Goal: Navigation & Orientation: Find specific page/section

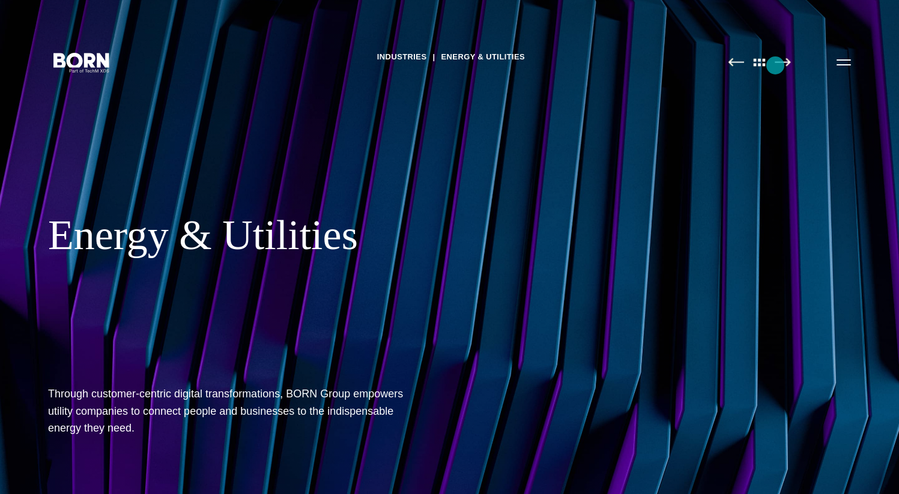
click at [775, 65] on img at bounding box center [782, 62] width 16 height 9
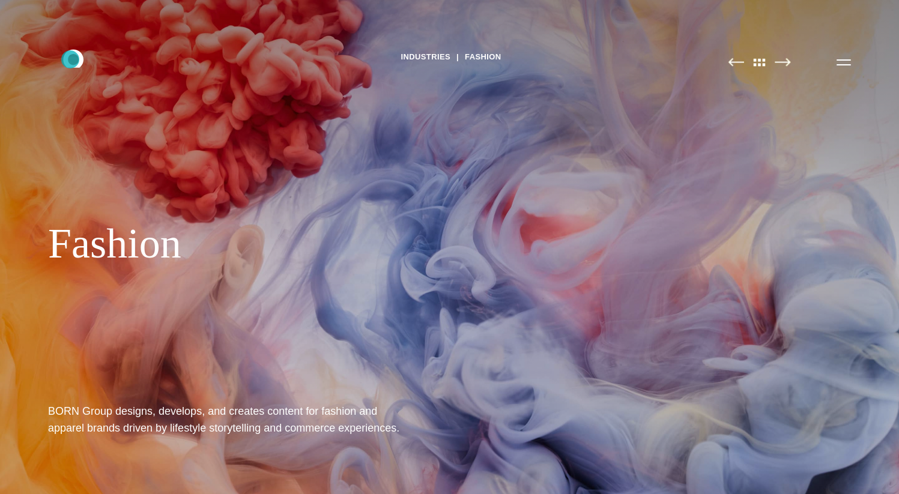
click at [77, 59] on icon ".st0{display:none;} .st1{display:inline;} .st2{font-family:'HelveticaNeue-Mediu…" at bounding box center [81, 61] width 77 height 31
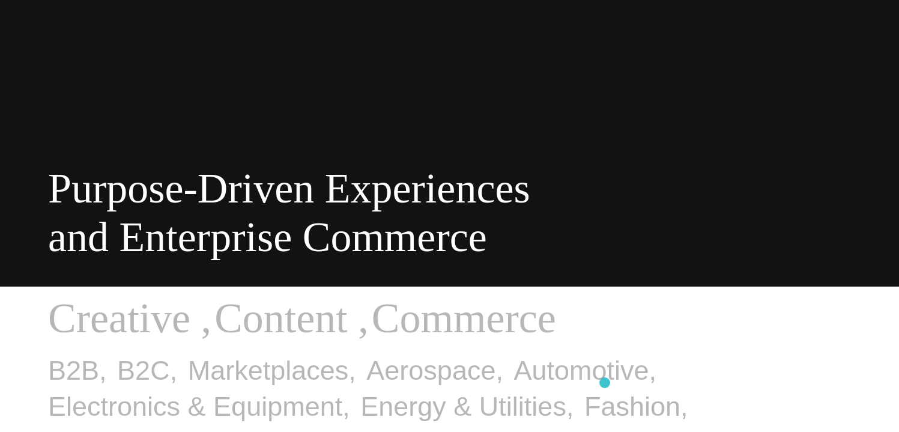
scroll to position [146, 0]
